Goal: Task Accomplishment & Management: Complete application form

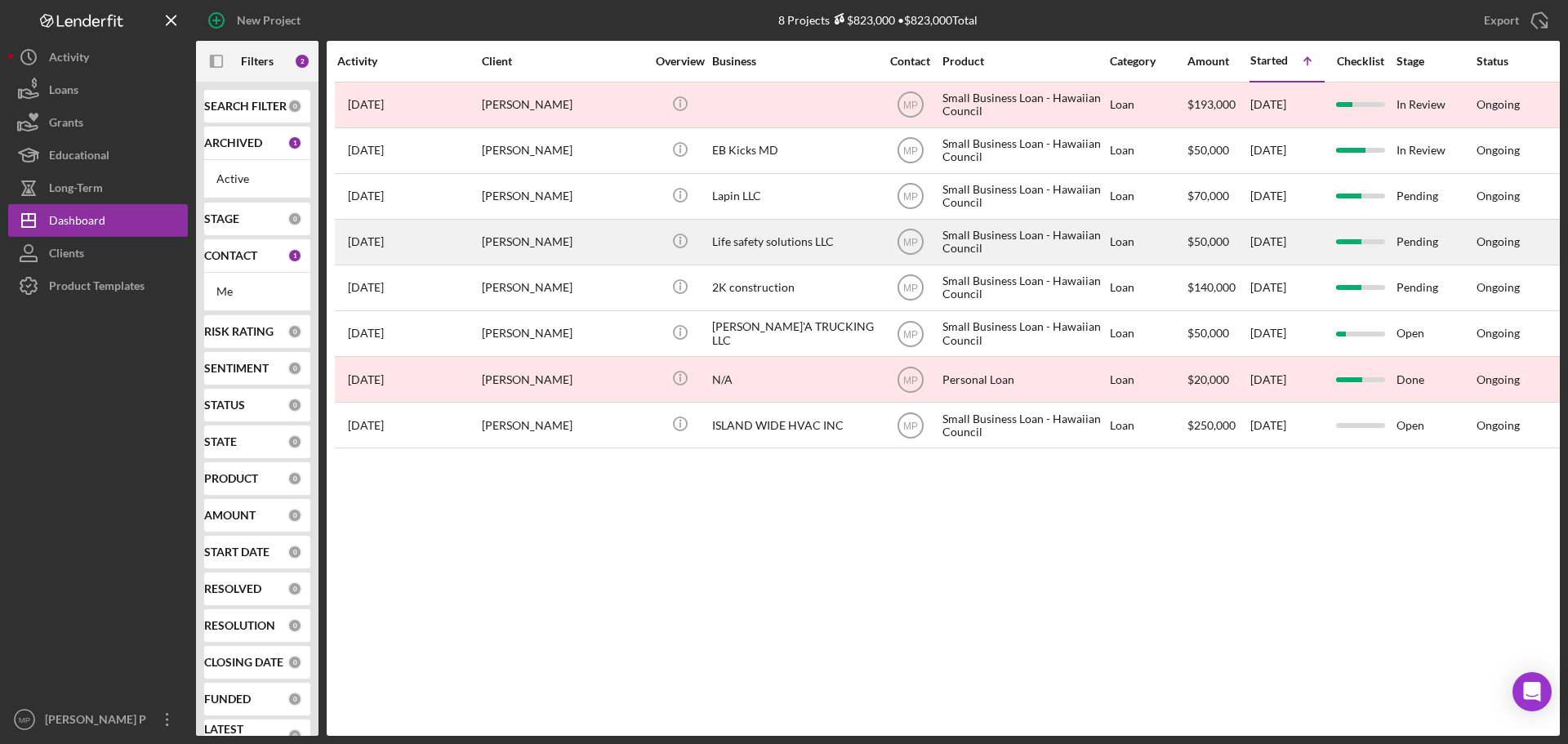
click at [824, 235] on div "Life safety solutions LLC" at bounding box center [793, 241] width 163 height 44
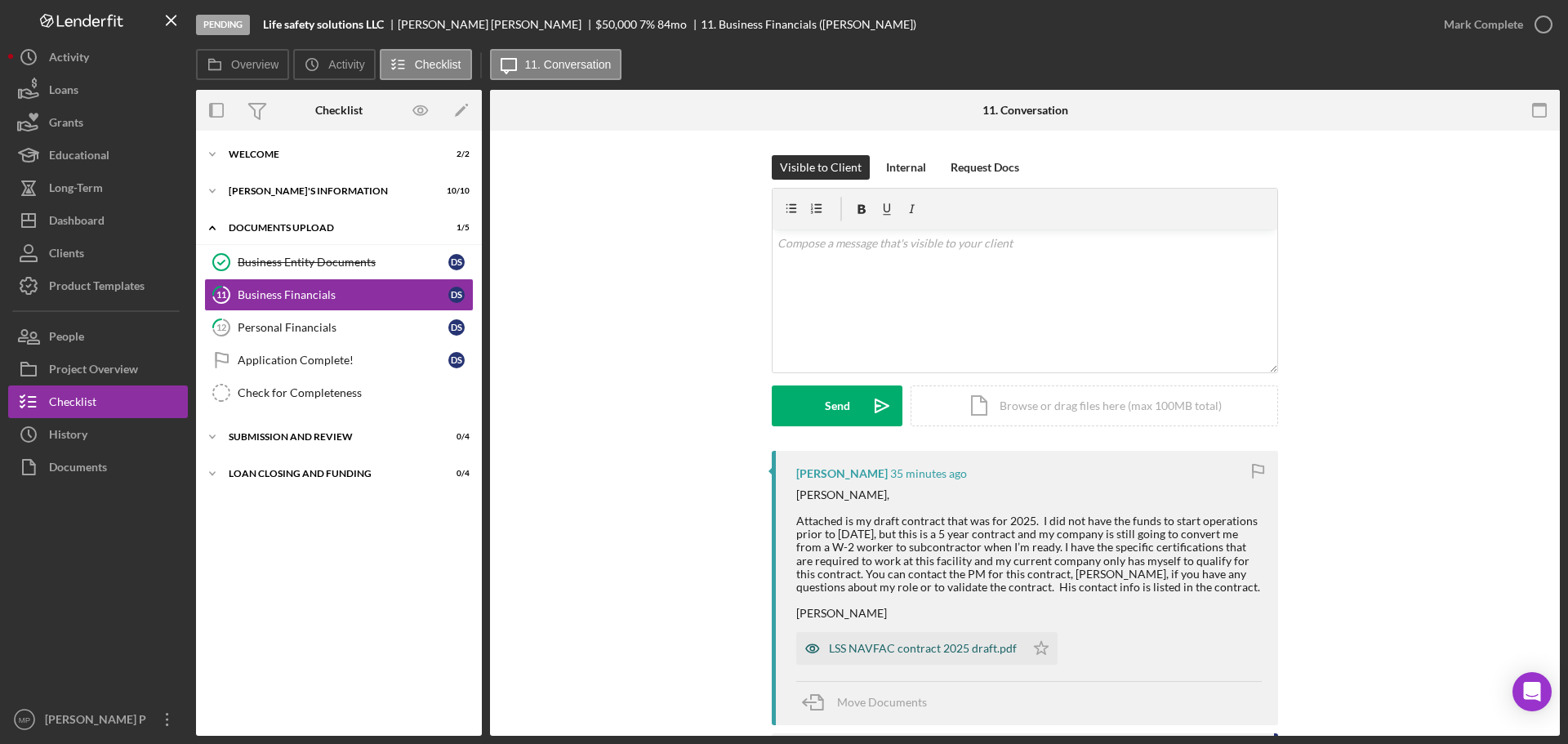
click at [912, 655] on div "LSS NAVFAC contract 2025 draft.pdf" at bounding box center [923, 648] width 188 height 13
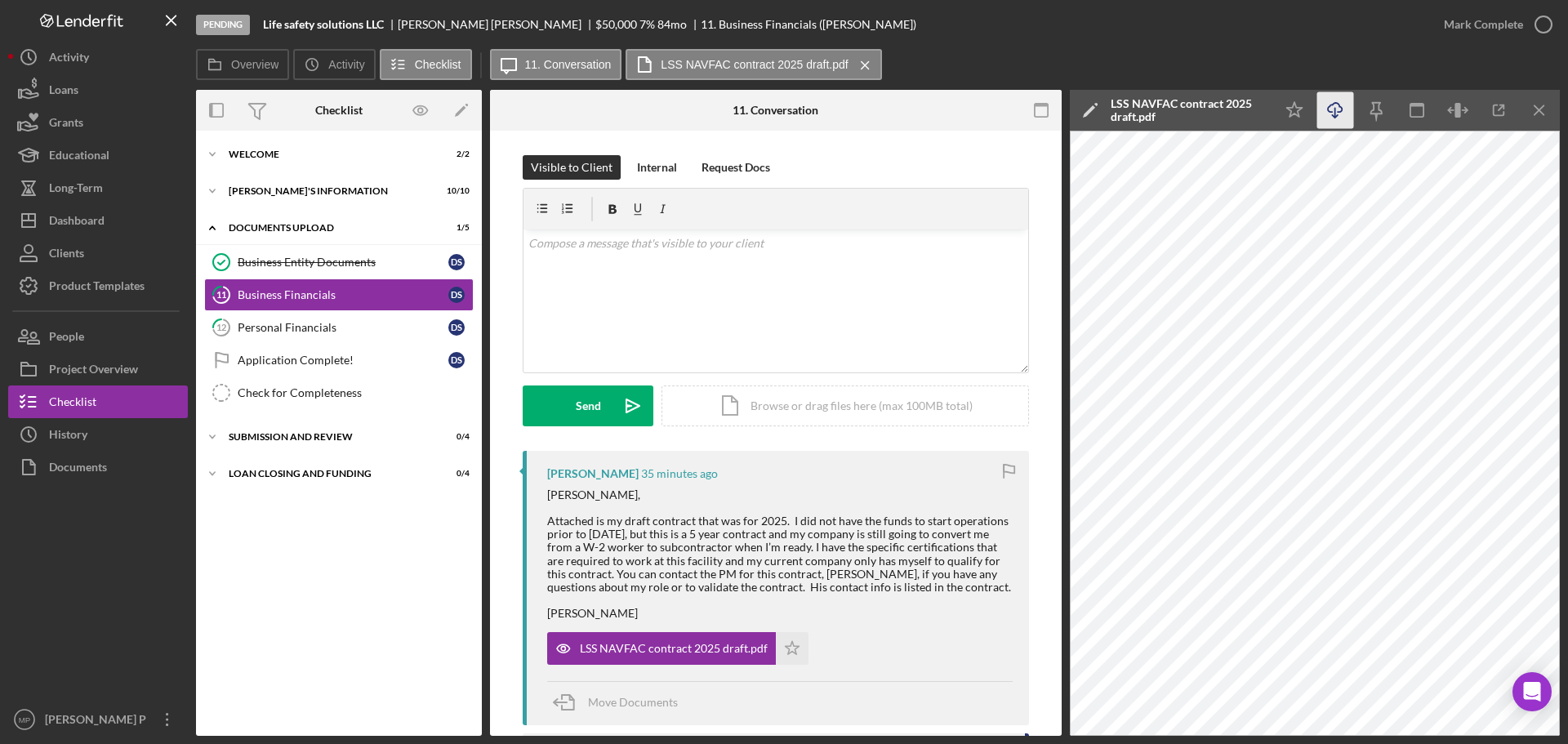
click at [1342, 105] on icon "Icon/Download" at bounding box center [1335, 110] width 37 height 37
click at [237, 548] on div "Icon/Expander WELCOME 2 / 2 Icon/Expander [PERSON_NAME]'S INFORMATION 10 / 10 I…" at bounding box center [339, 433] width 286 height 589
click at [278, 192] on div "[PERSON_NAME]'S INFORMATION" at bounding box center [345, 191] width 233 height 10
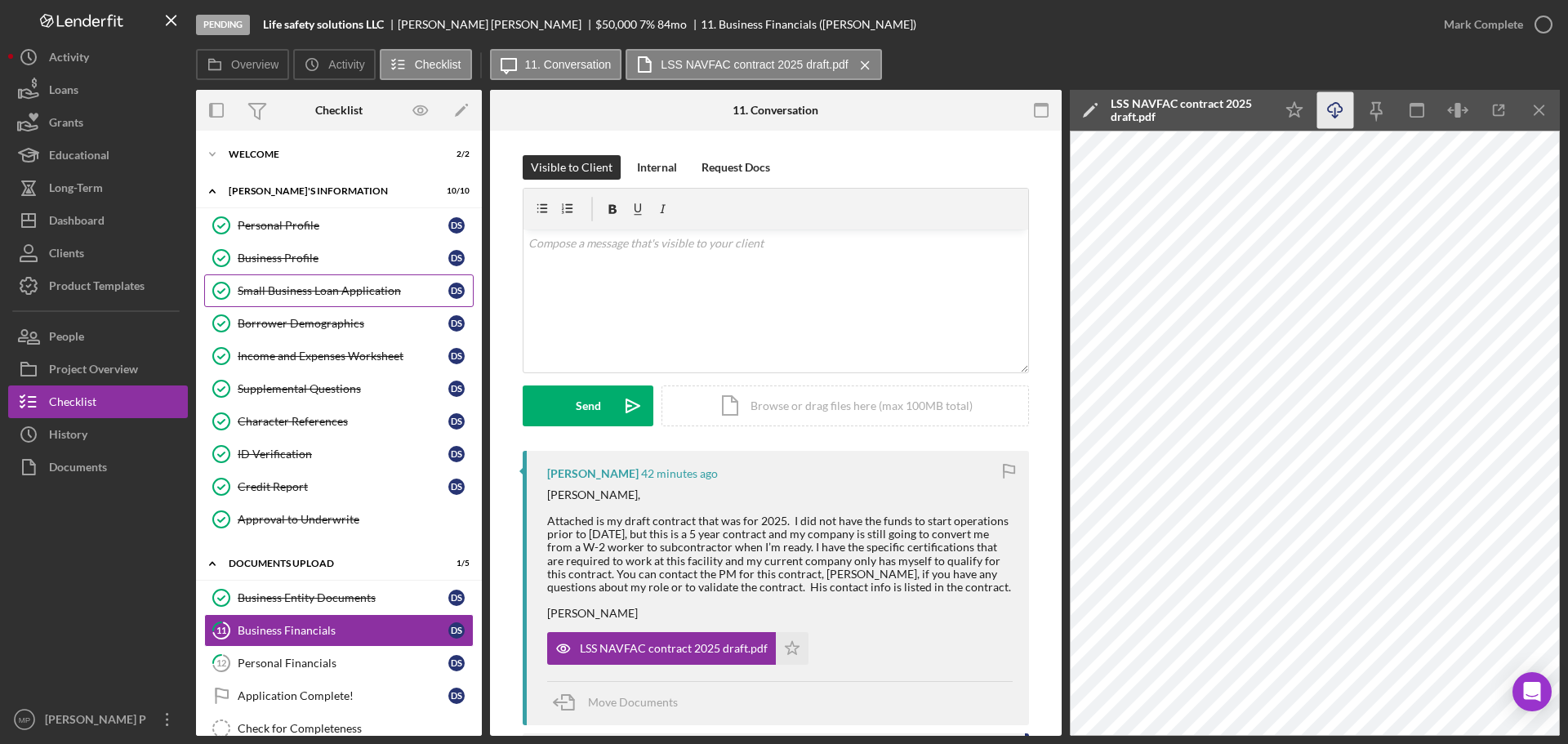
click at [297, 290] on div "Small Business Loan Application" at bounding box center [343, 290] width 210 height 13
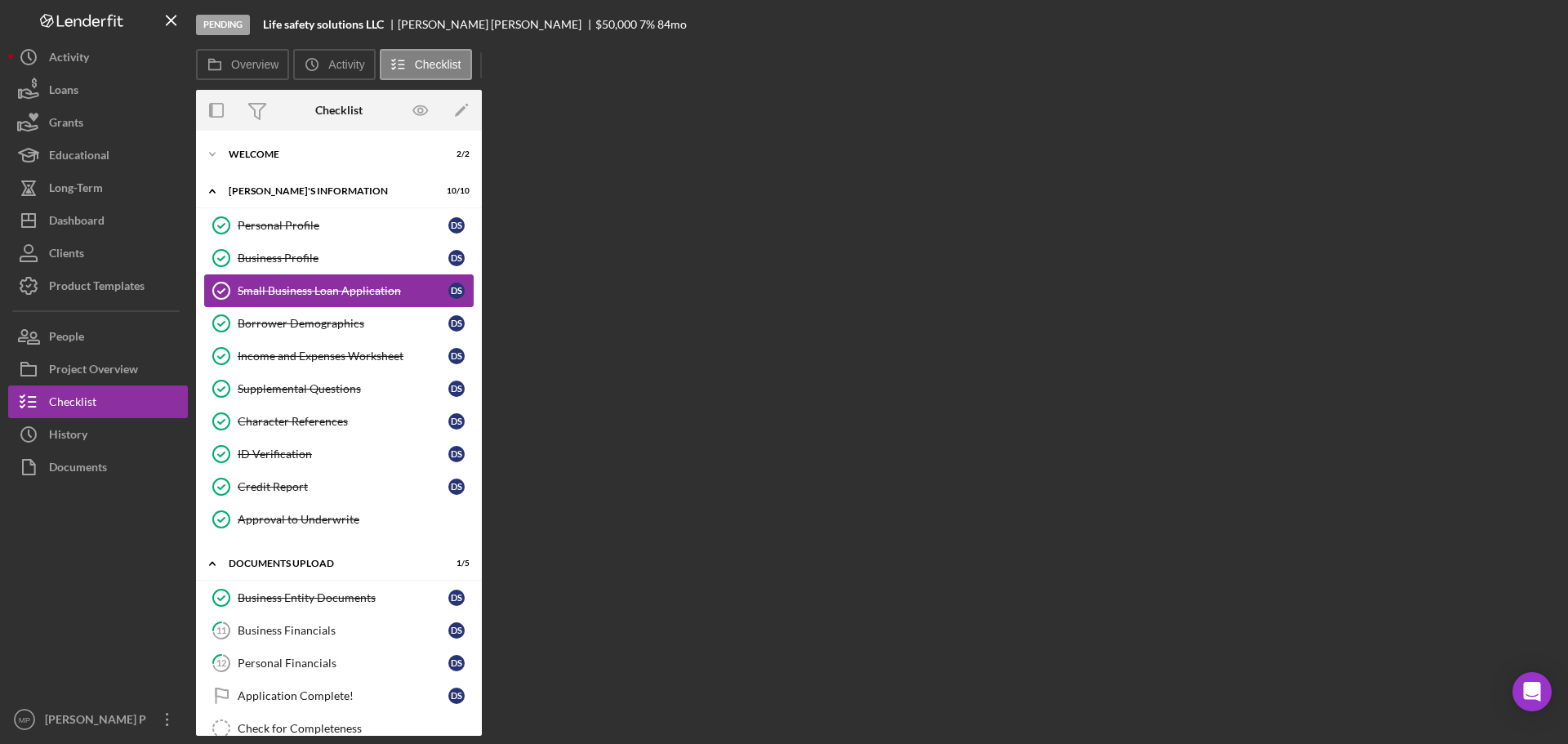
click at [295, 290] on div "Small Business Loan Application" at bounding box center [343, 290] width 210 height 13
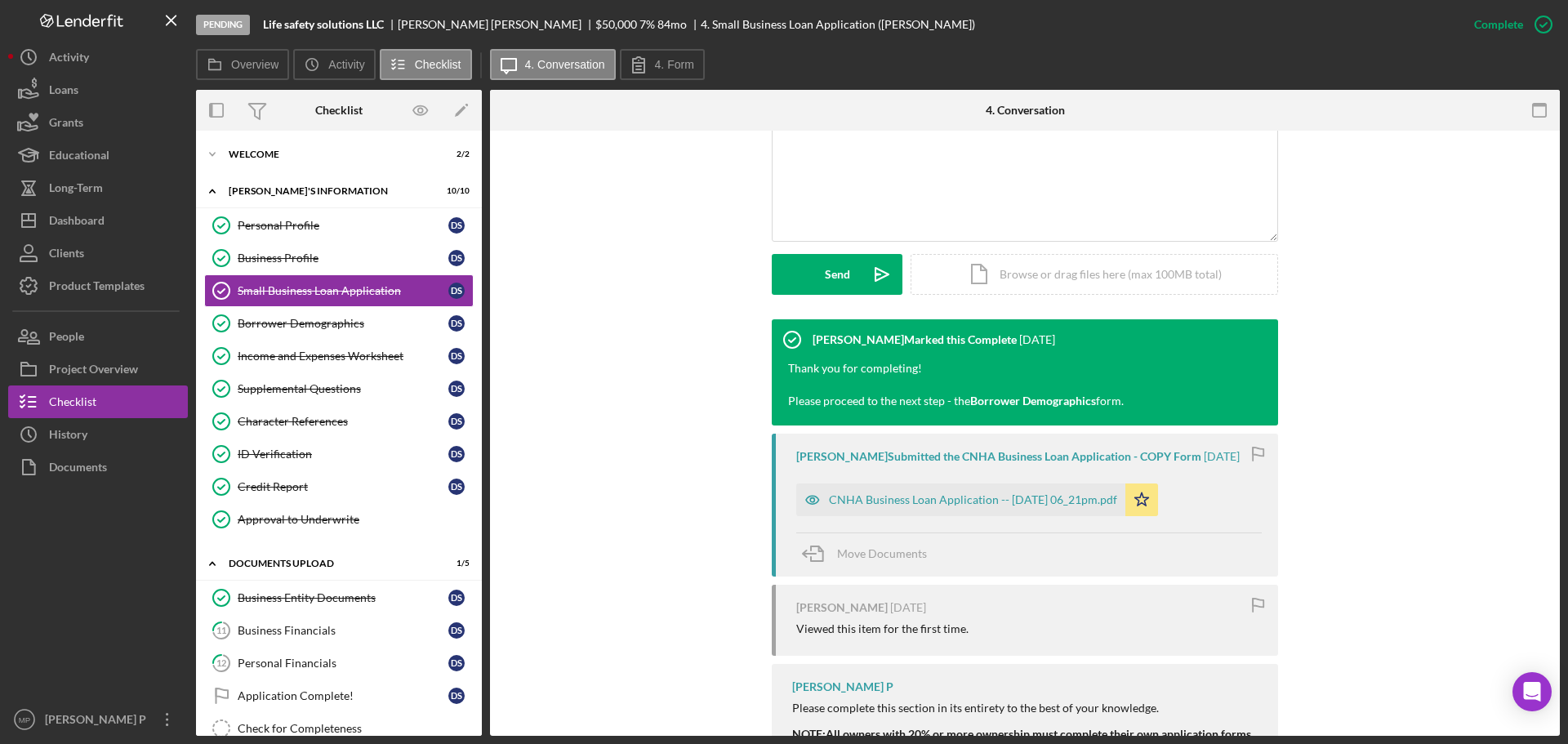
scroll to position [408, 0]
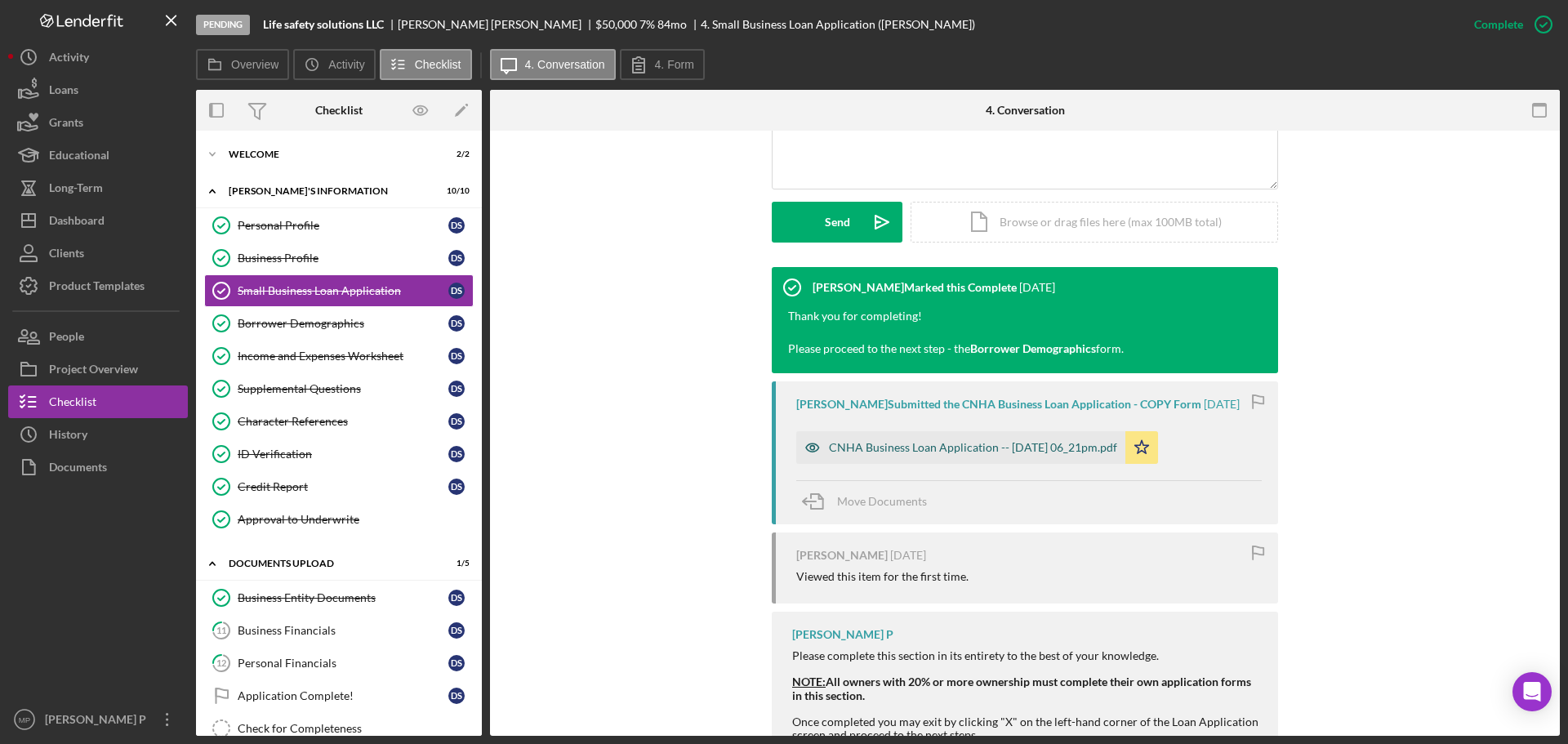
click at [1018, 454] on div "CNHA Business Loan Application -- [DATE] 06_21pm.pdf" at bounding box center [973, 447] width 288 height 13
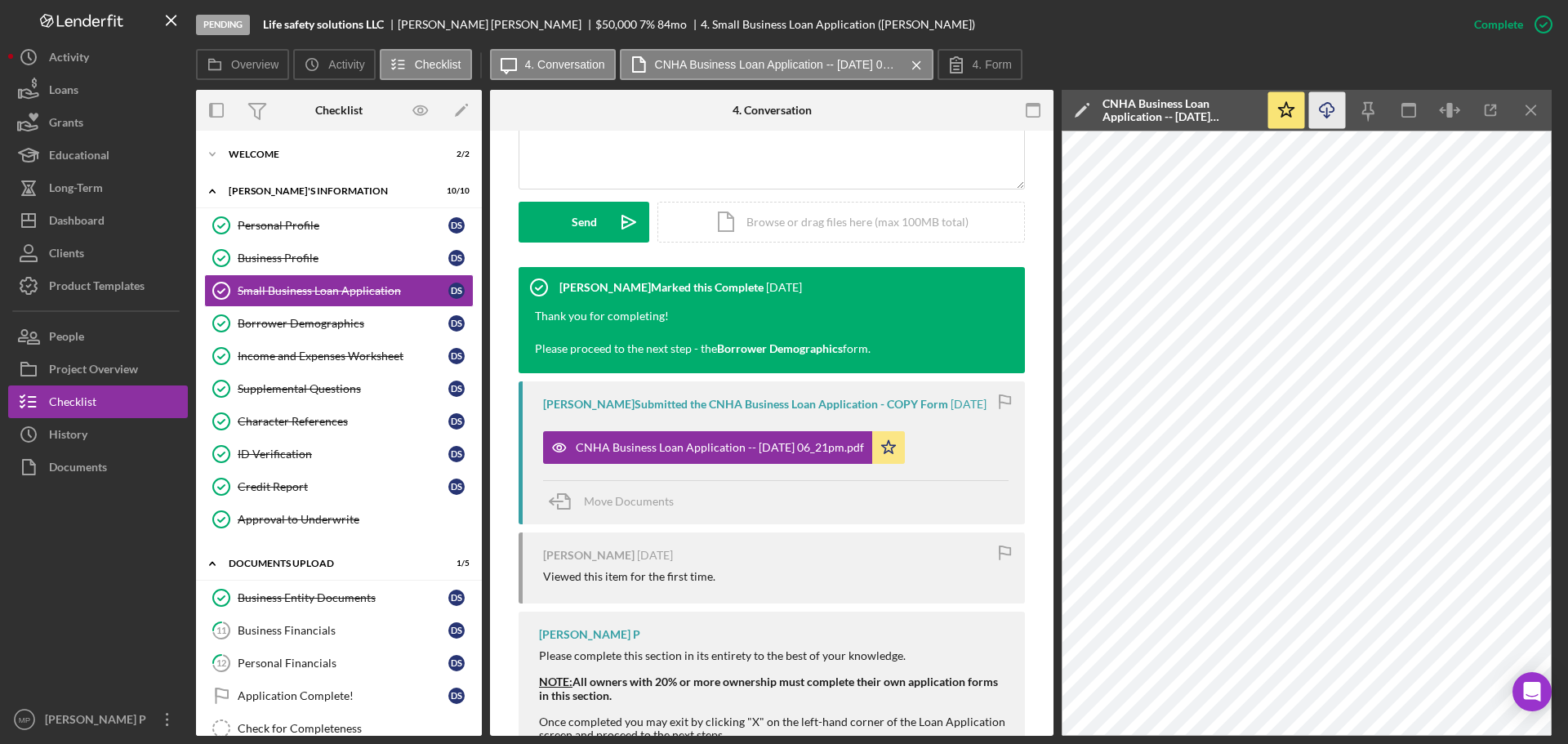
click at [1328, 112] on icon "Icon/Download" at bounding box center [1327, 110] width 37 height 37
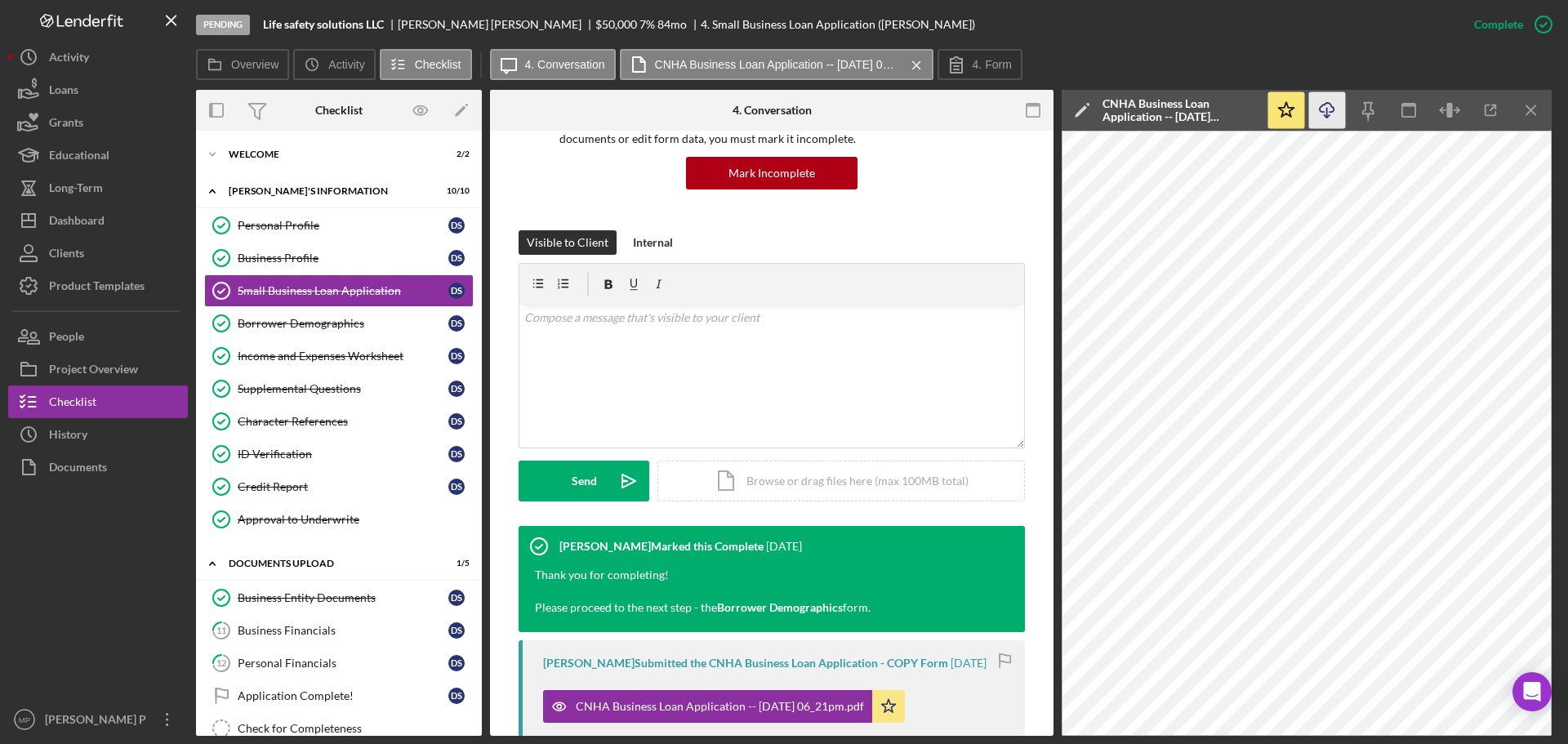
scroll to position [82, 0]
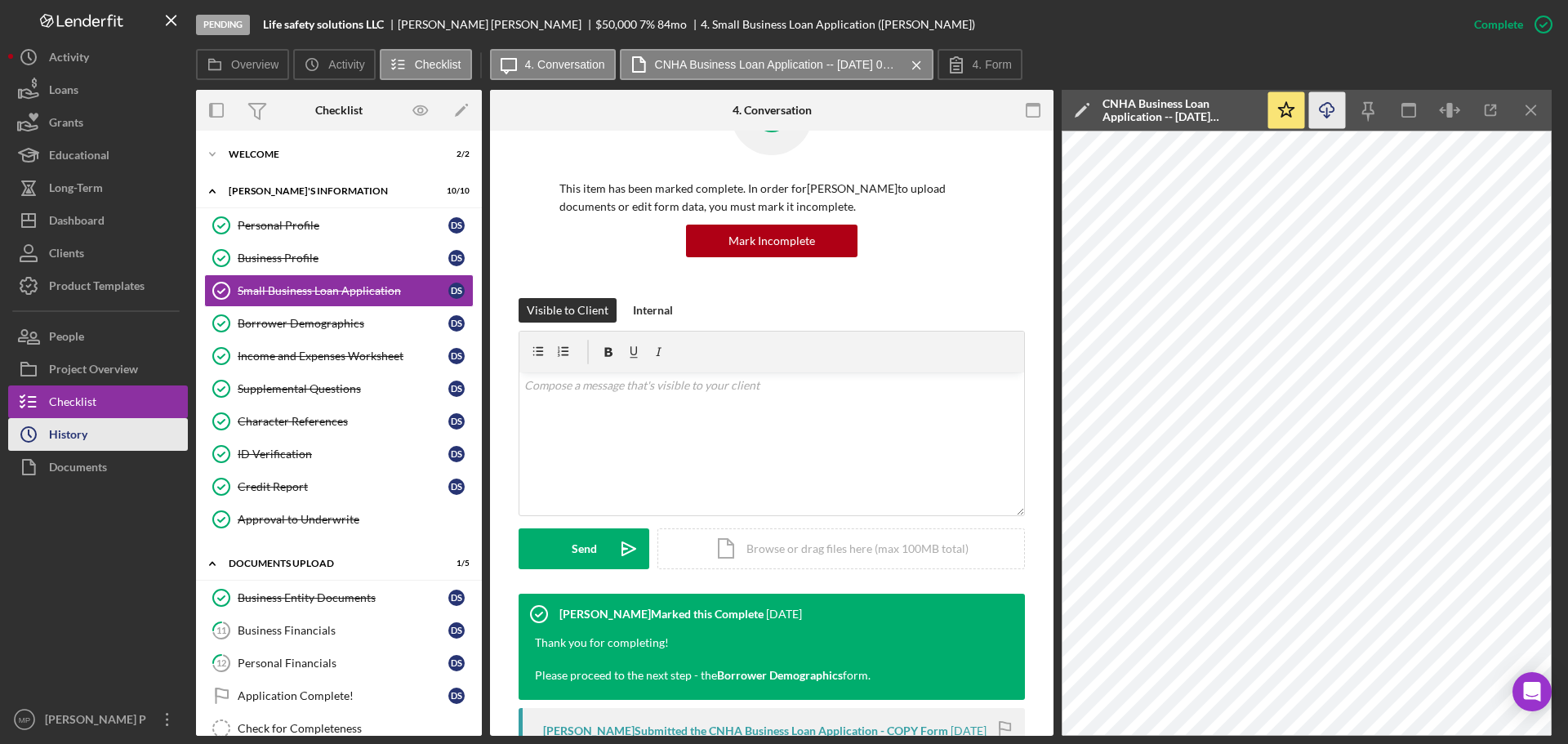
drag, startPoint x: 70, startPoint y: 444, endPoint x: 86, endPoint y: 437, distance: 17.5
click at [71, 444] on div "History" at bounding box center [68, 436] width 38 height 37
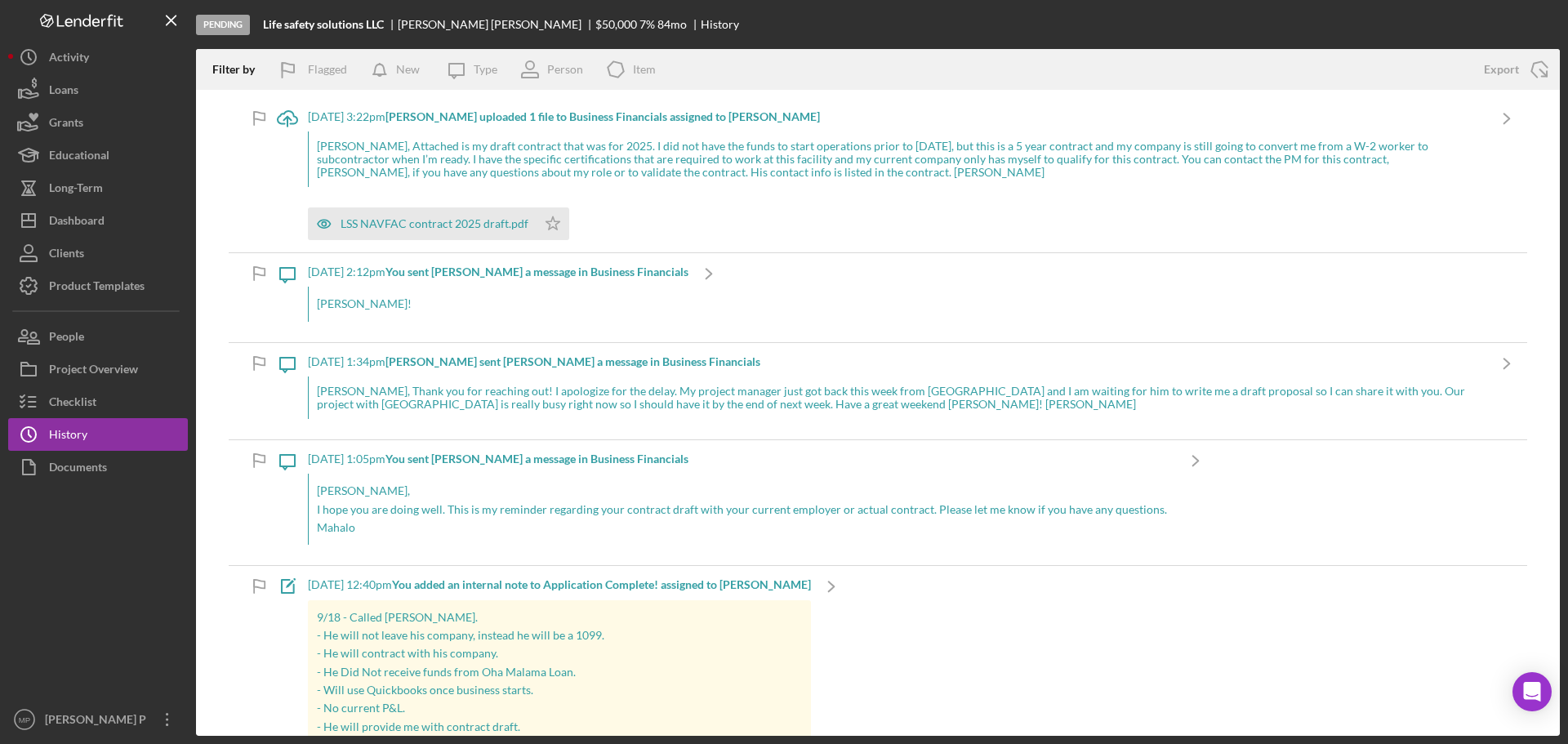
click at [433, 120] on b "[PERSON_NAME] uploaded 1 file to Business Financials assigned to [PERSON_NAME]" at bounding box center [602, 117] width 434 height 14
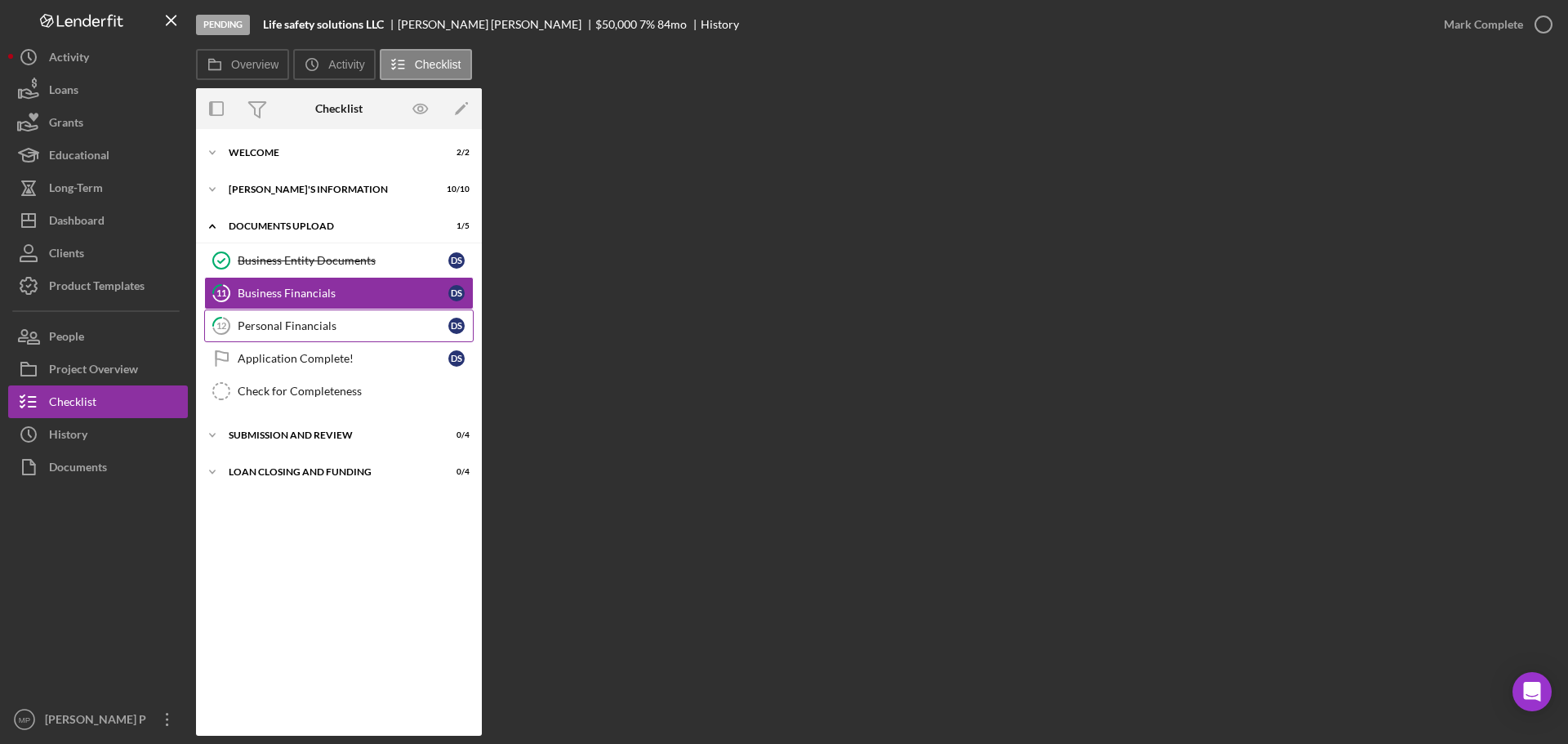
click at [260, 327] on div "Personal Financials" at bounding box center [343, 325] width 210 height 13
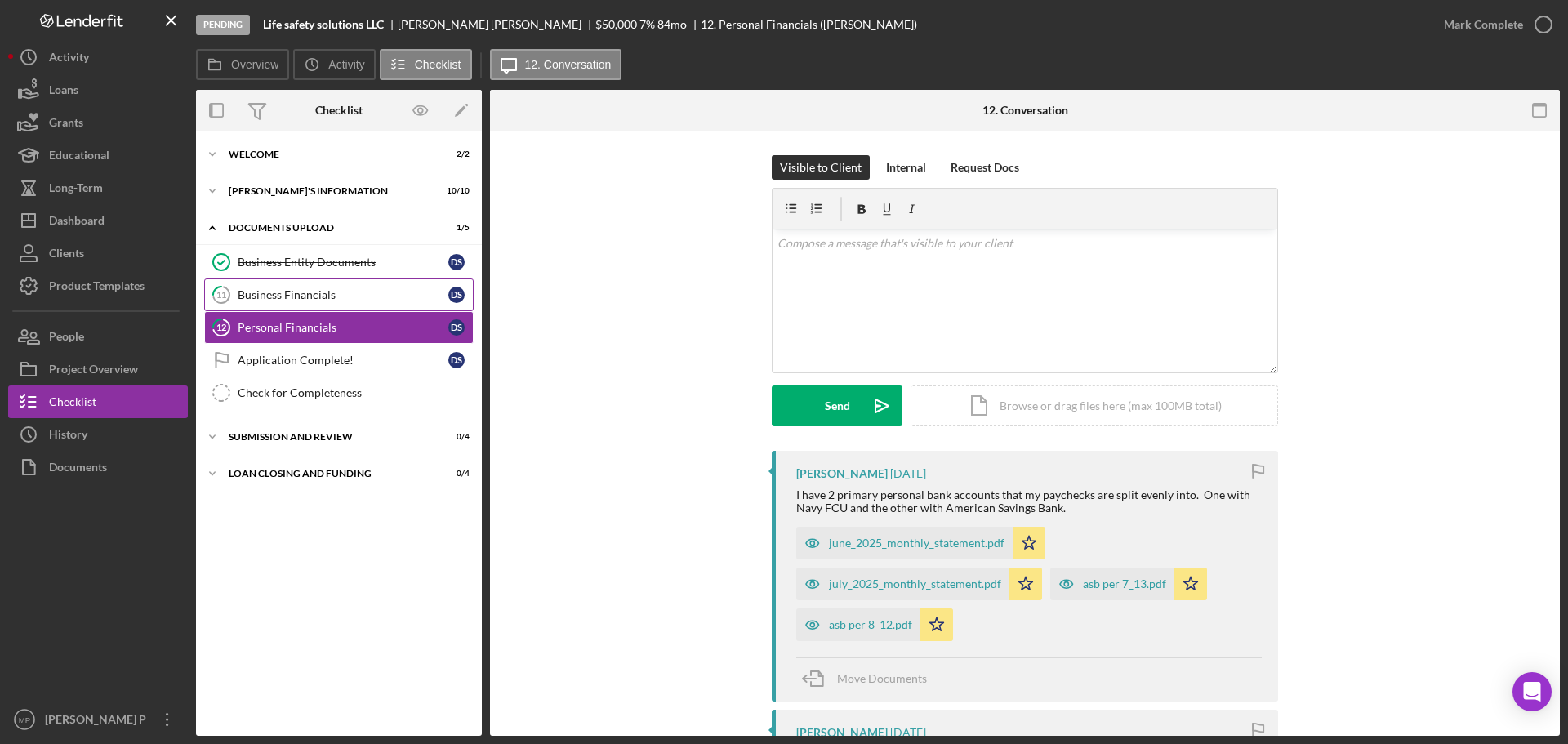
click at [259, 295] on div "Business Financials" at bounding box center [343, 294] width 210 height 13
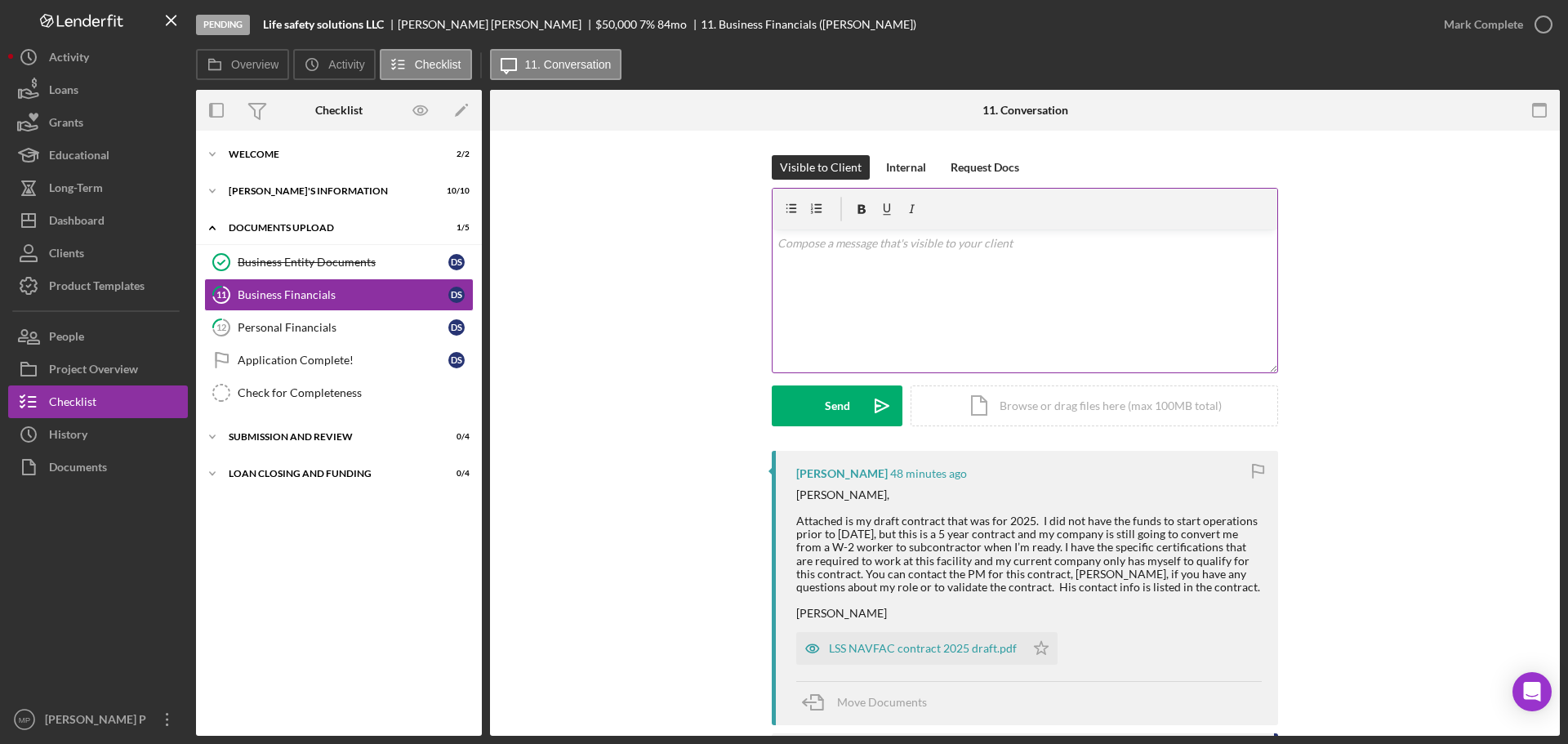
click at [827, 244] on p at bounding box center [1025, 243] width 496 height 18
click at [903, 310] on div "v Color teal Color pink Remove color Add row above Add row below Add column bef…" at bounding box center [1025, 300] width 505 height 143
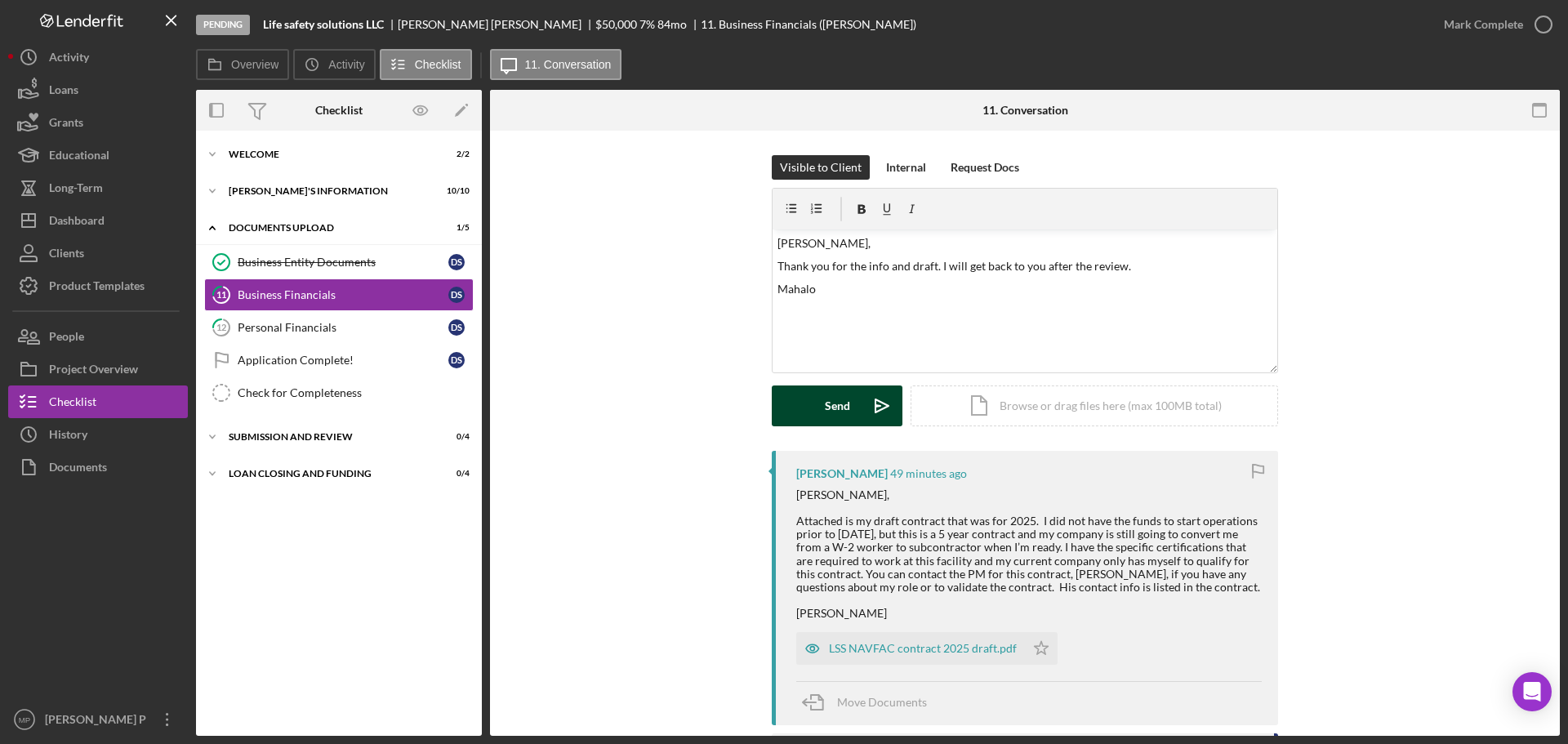
click at [835, 405] on div "Send" at bounding box center [837, 405] width 25 height 41
